Goal: Task Accomplishment & Management: Manage account settings

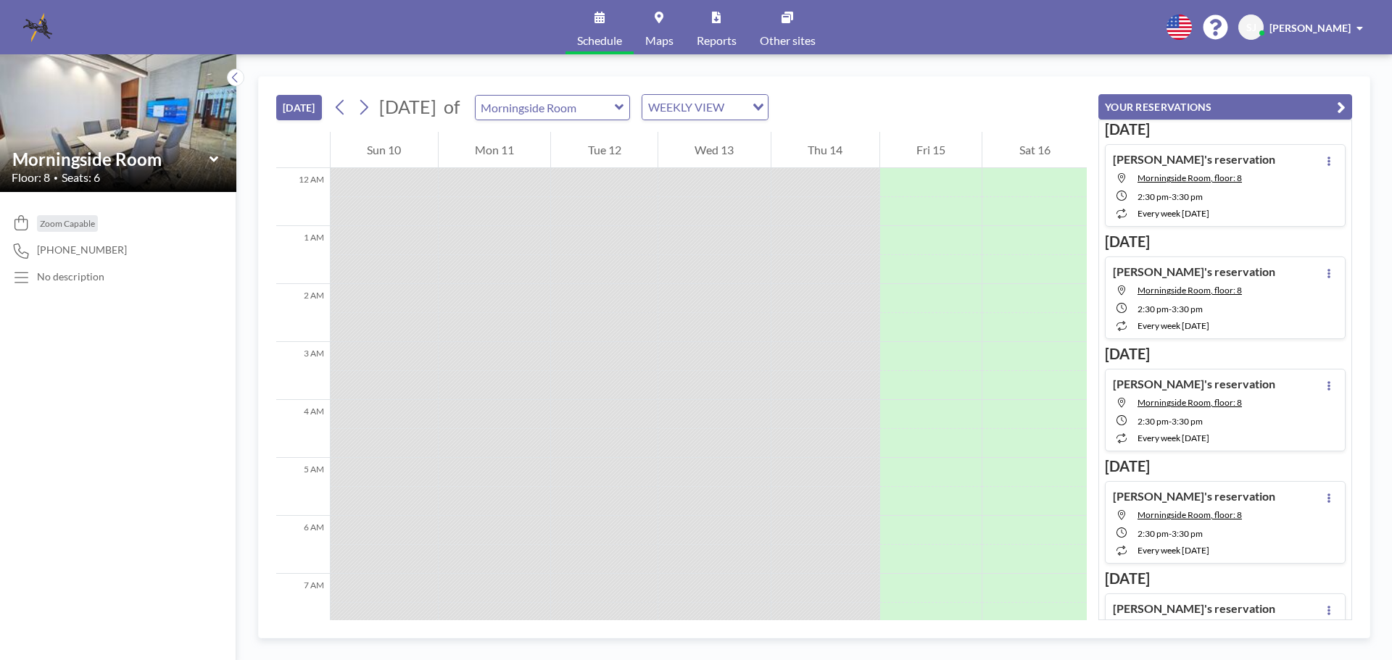
scroll to position [812, 0]
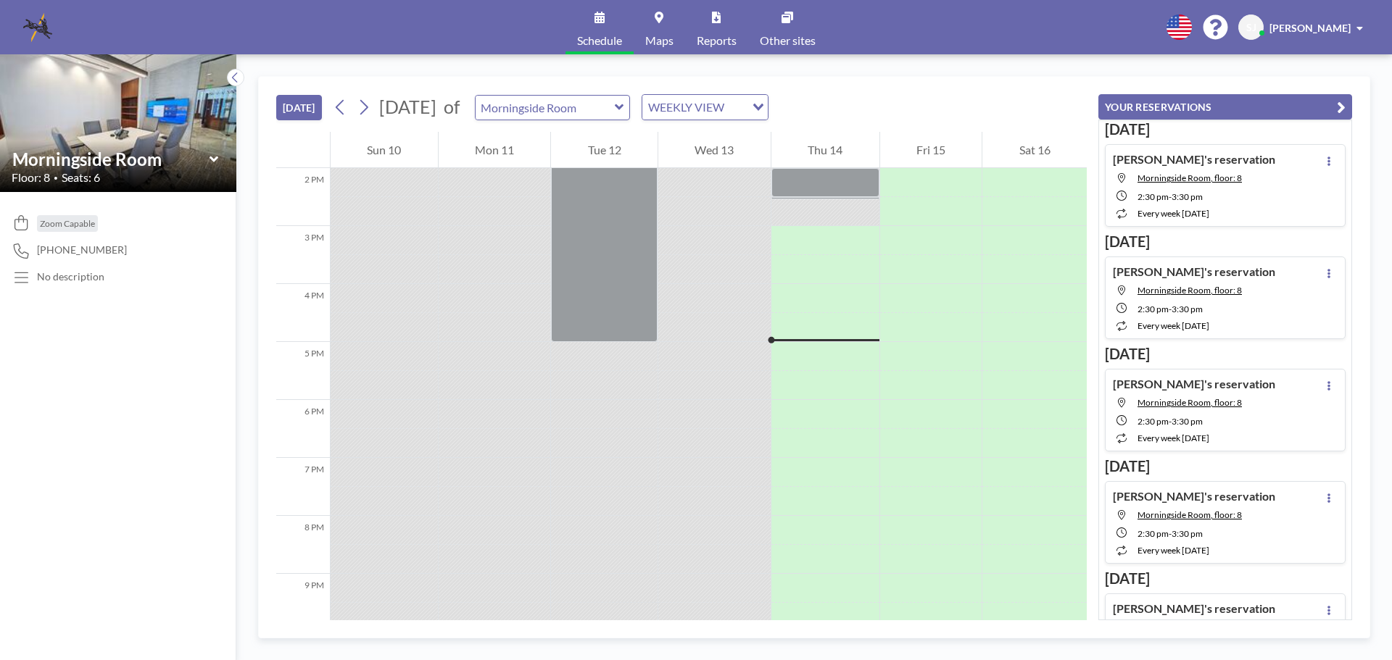
click at [217, 163] on icon at bounding box center [214, 159] width 9 height 14
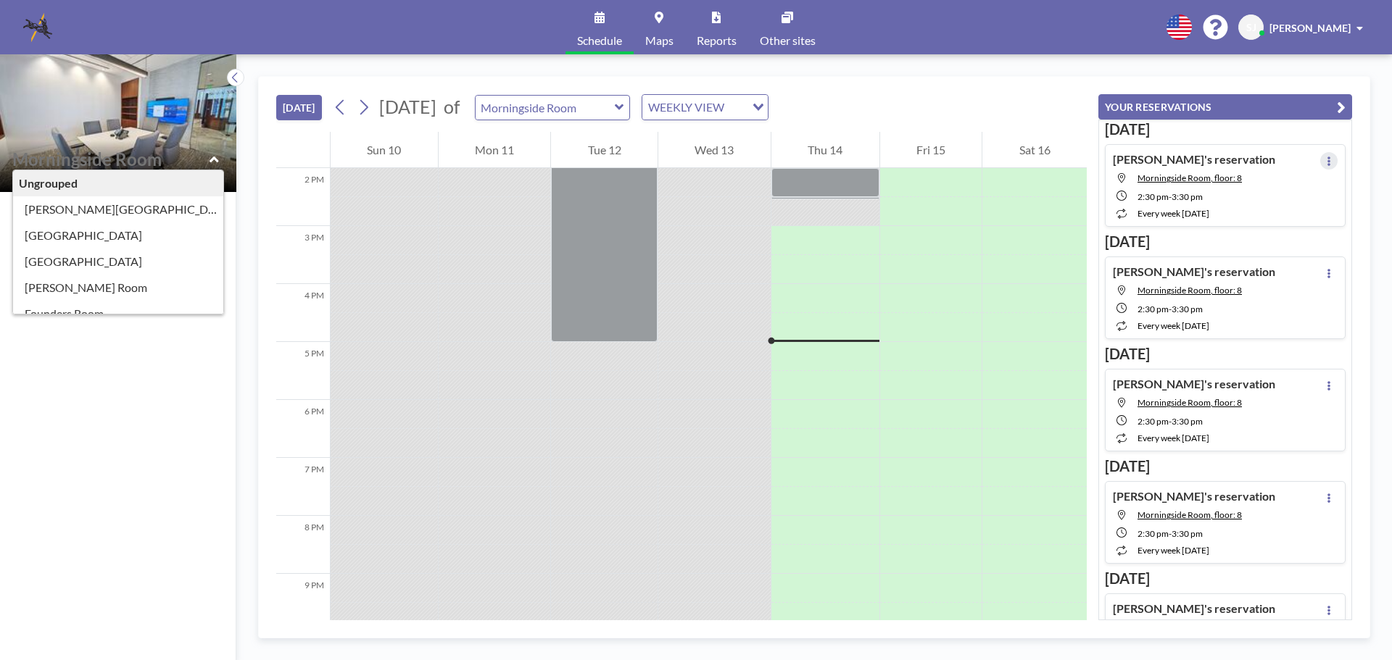
click at [1326, 161] on icon at bounding box center [1329, 161] width 6 height 9
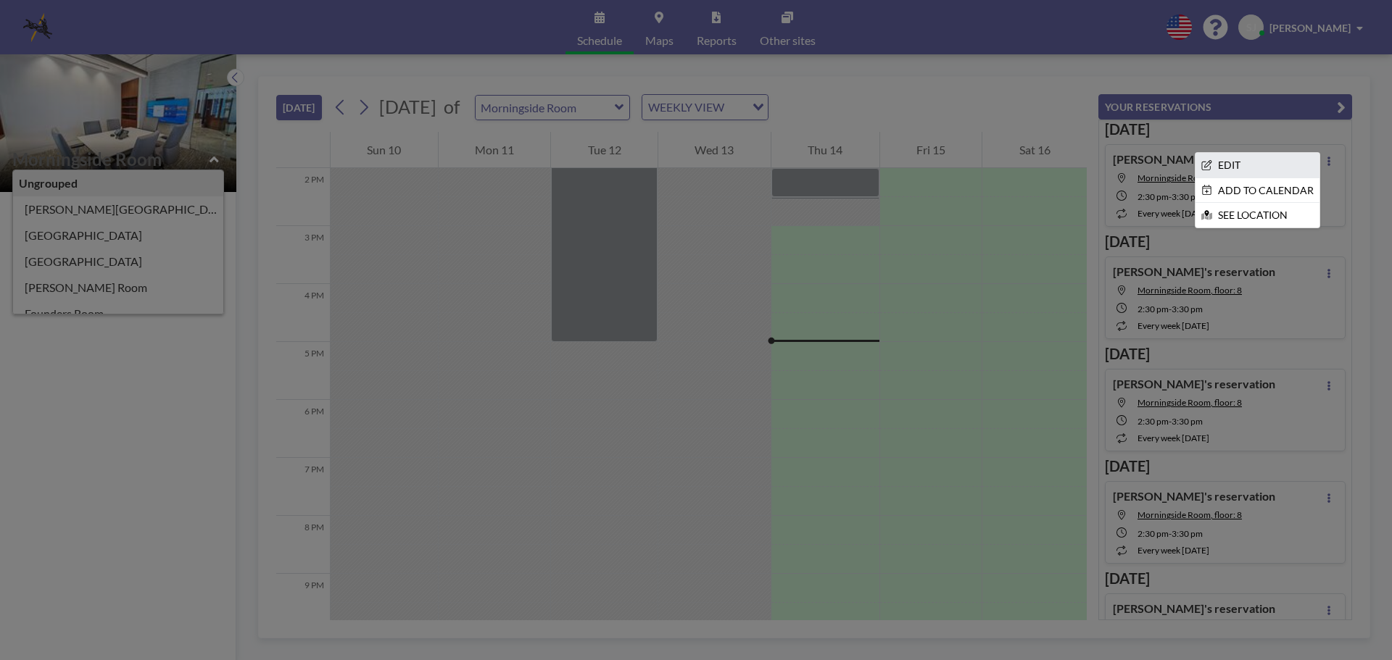
click at [1222, 169] on li "EDIT" at bounding box center [1257, 165] width 124 height 25
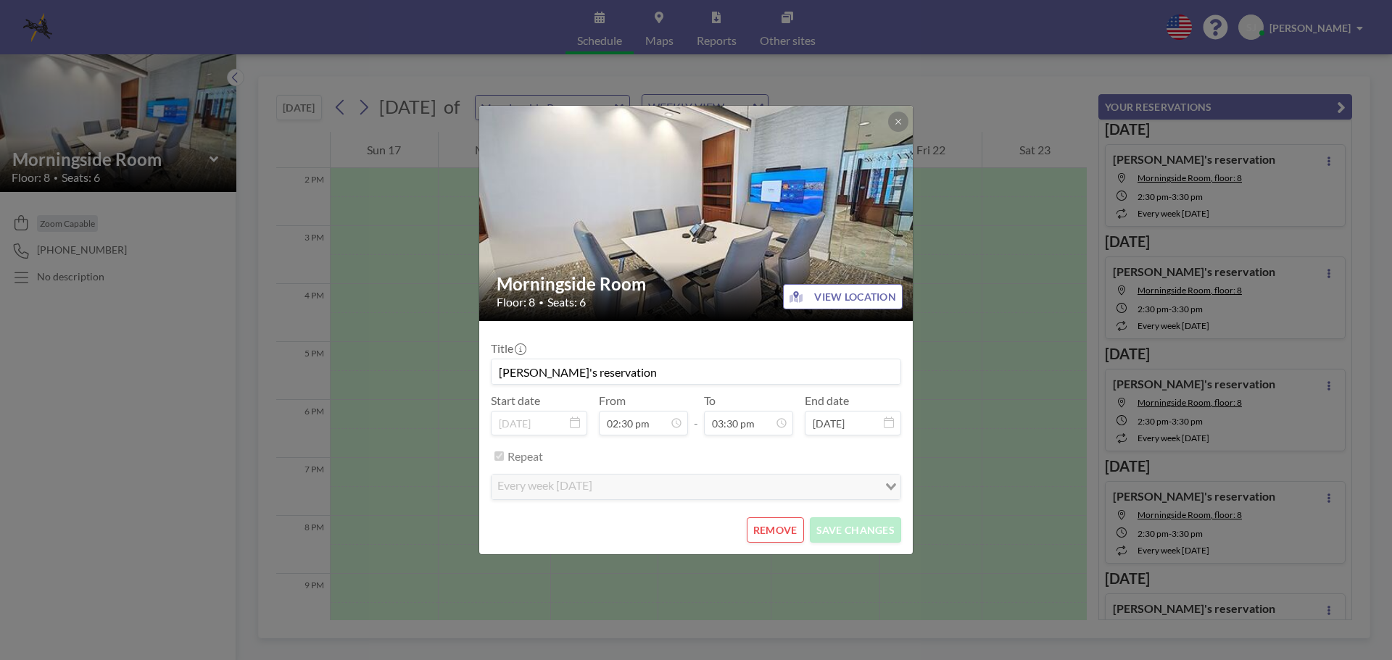
click at [797, 532] on button "REMOVE" at bounding box center [775, 530] width 57 height 25
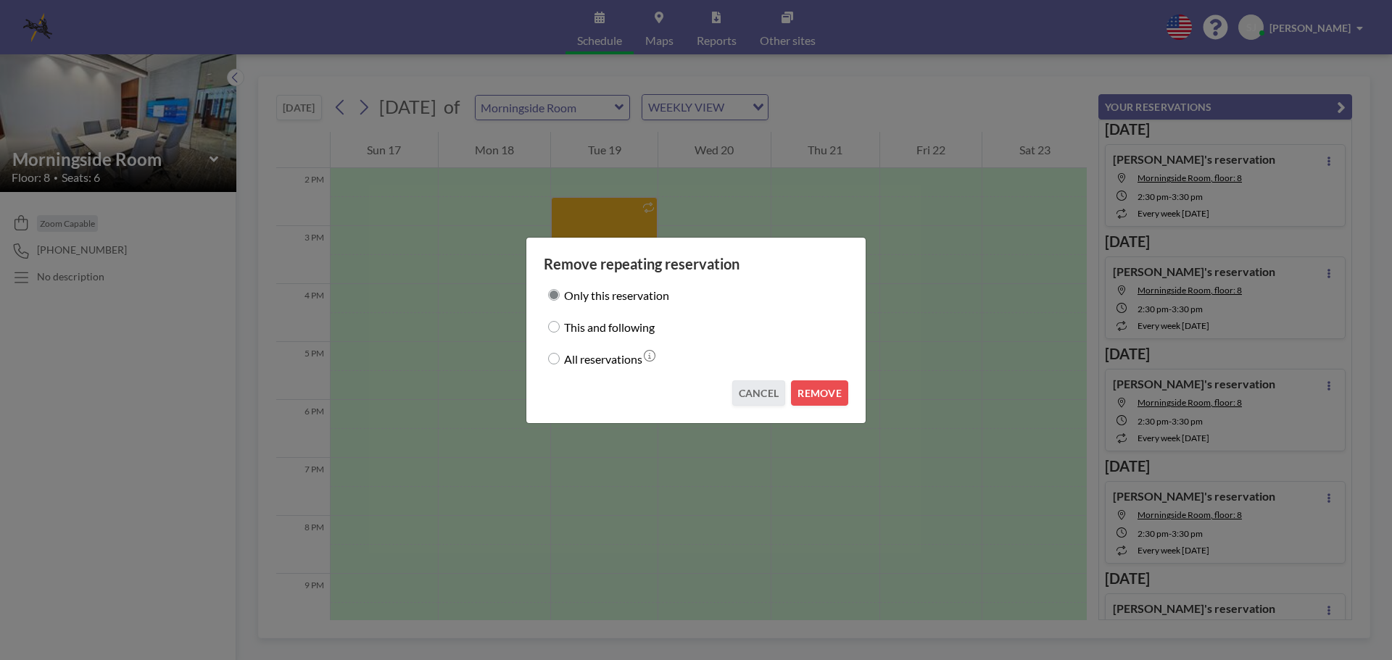
click at [596, 354] on label "All reservations" at bounding box center [603, 359] width 78 height 20
click at [560, 354] on input "All reservations" at bounding box center [554, 359] width 12 height 12
radio input "true"
click at [597, 361] on label "All reservations" at bounding box center [603, 359] width 78 height 20
click at [560, 361] on input "All reservations" at bounding box center [554, 359] width 12 height 12
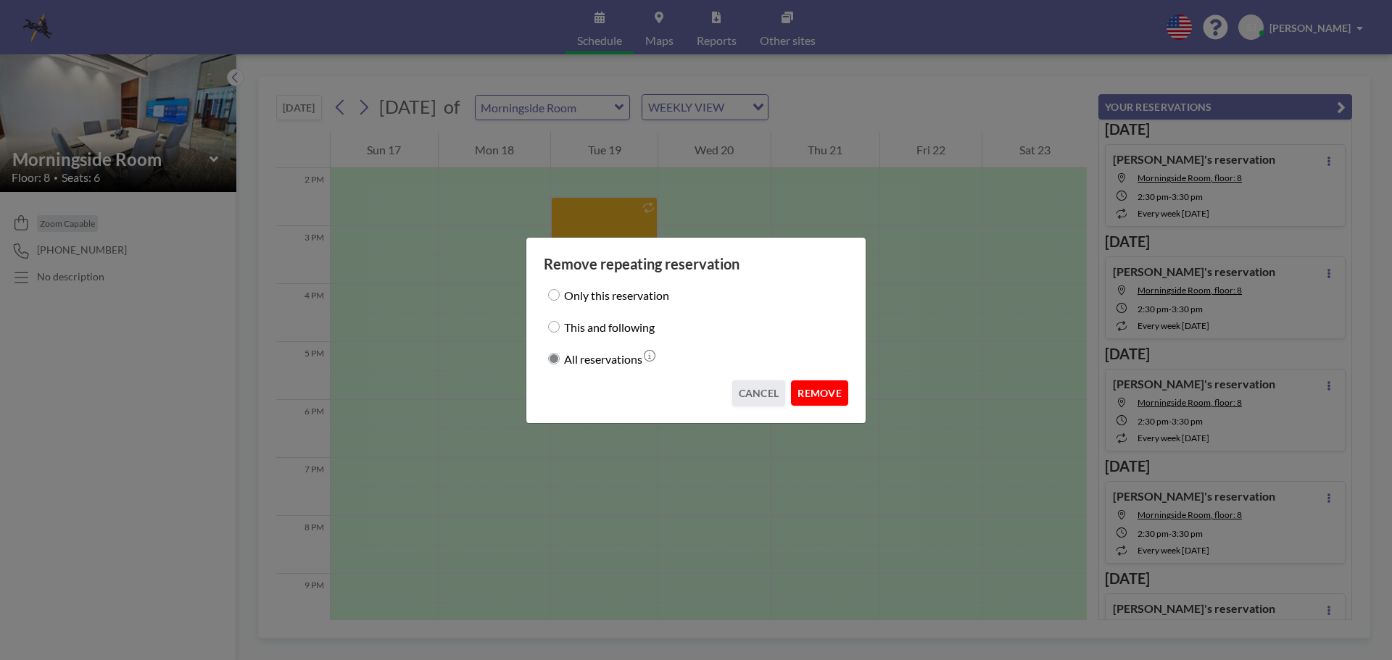
click at [832, 397] on button "REMOVE" at bounding box center [819, 393] width 57 height 25
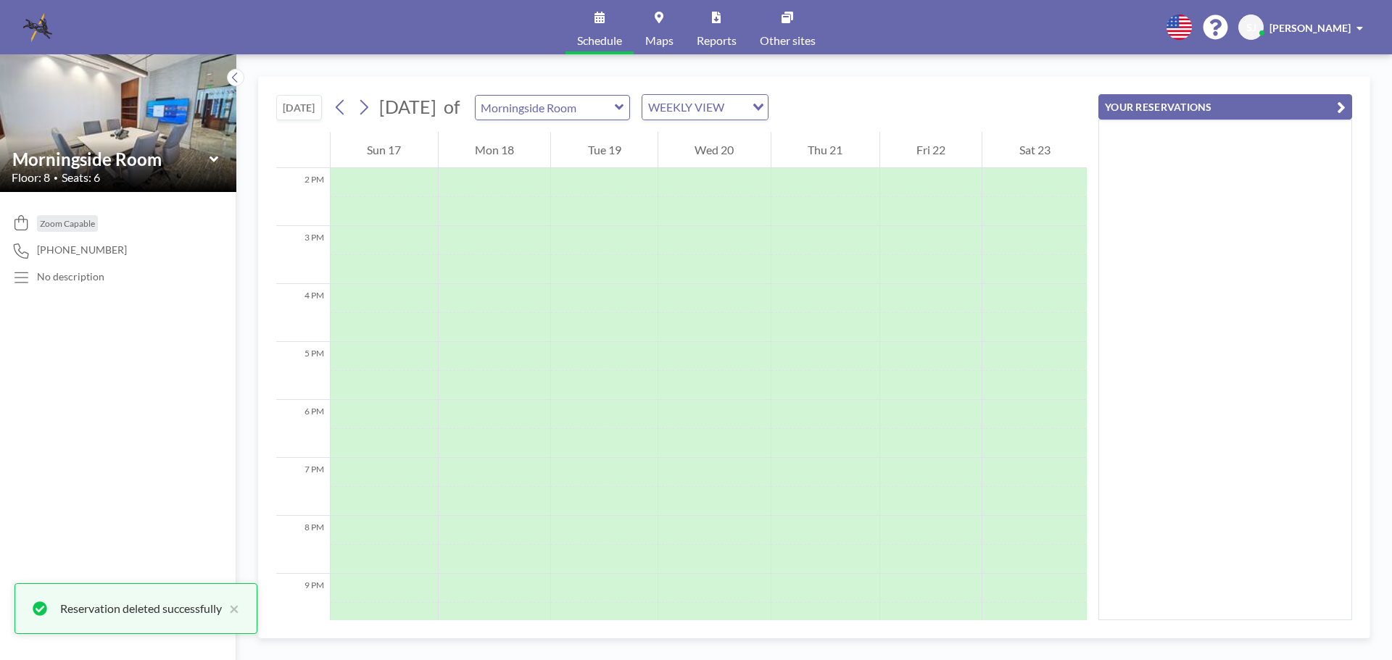
click at [216, 154] on icon at bounding box center [214, 159] width 9 height 14
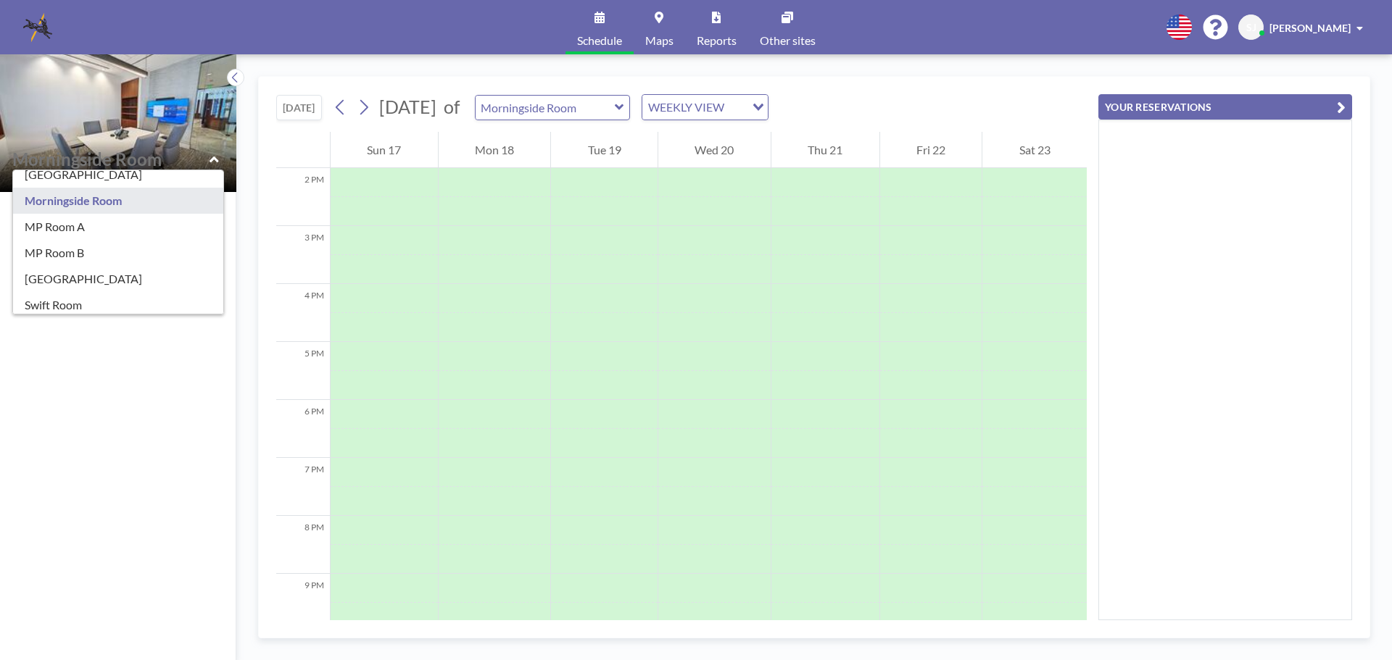
scroll to position [255, 0]
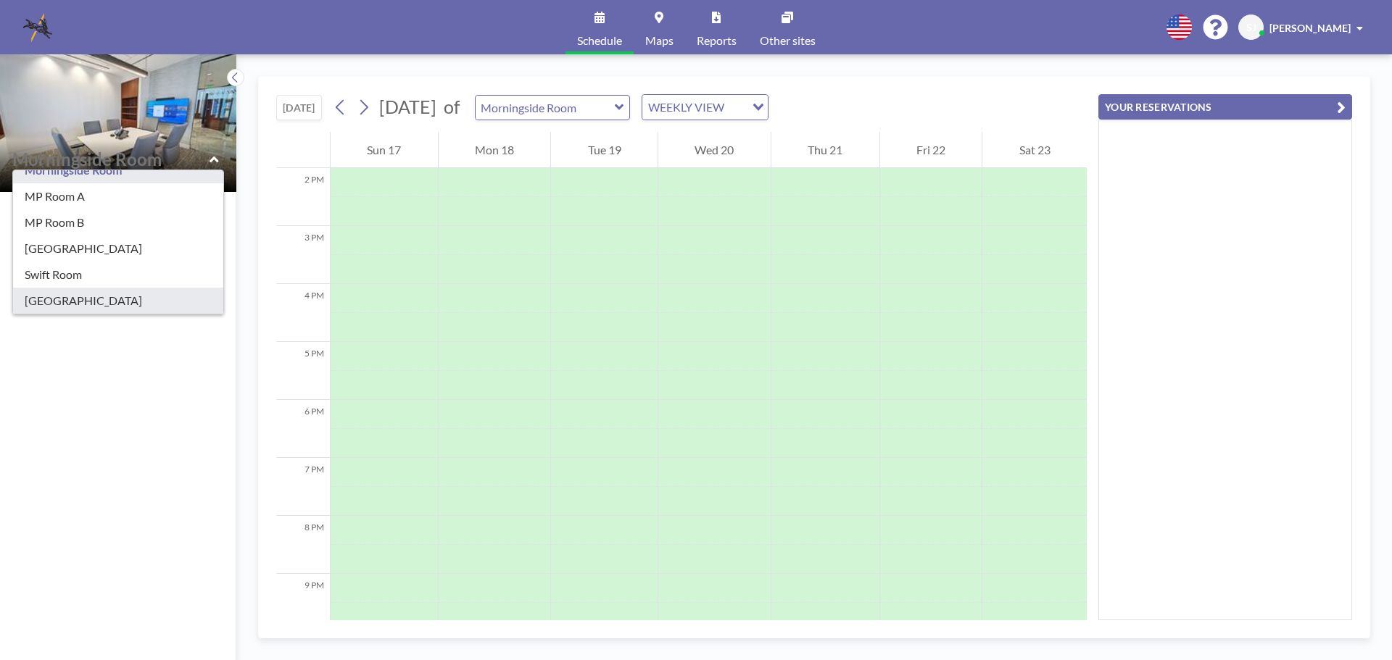
type input "[GEOGRAPHIC_DATA]"
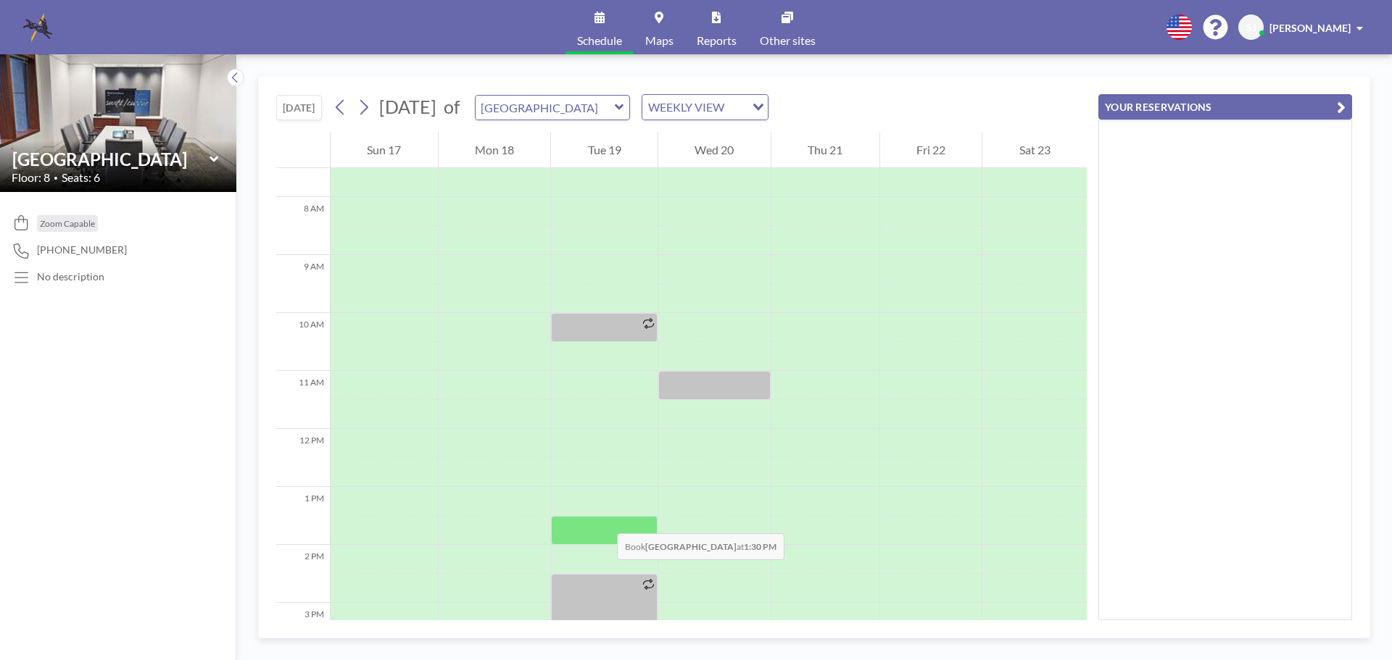
scroll to position [507, 0]
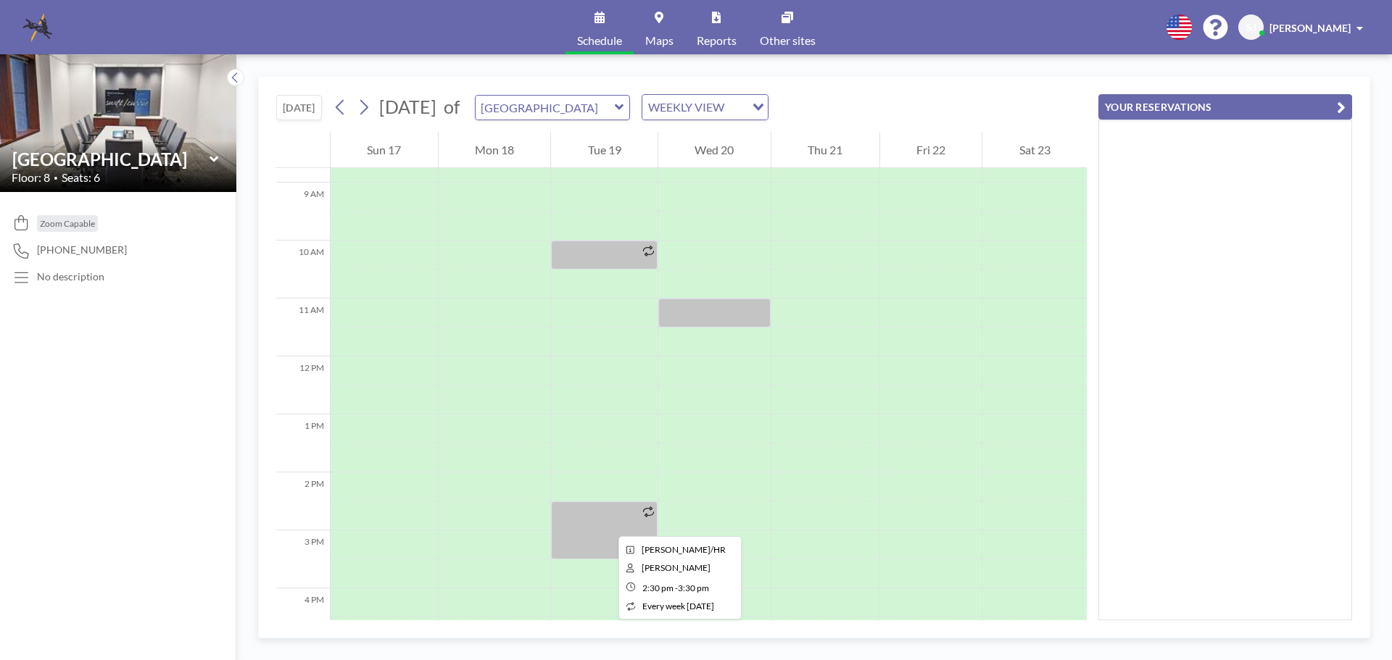
click at [607, 523] on div at bounding box center [604, 531] width 107 height 58
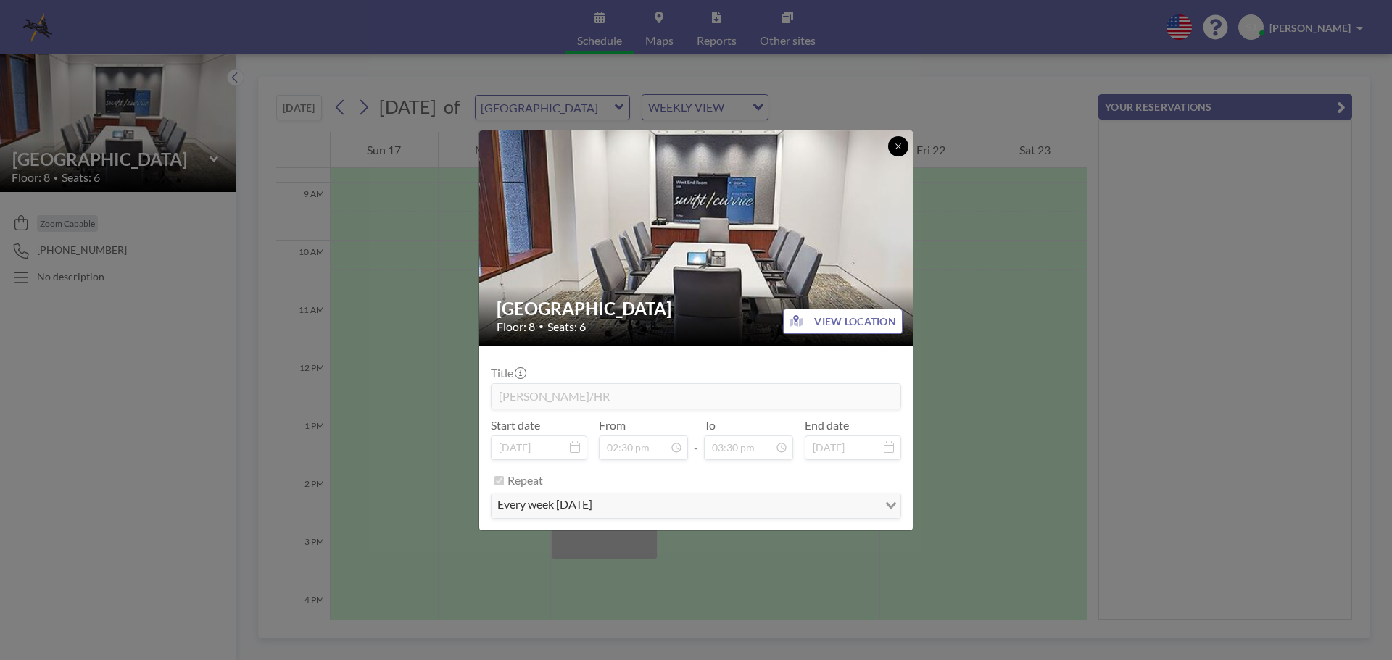
click at [906, 141] on button at bounding box center [898, 146] width 20 height 20
